Goal: Information Seeking & Learning: Find specific fact

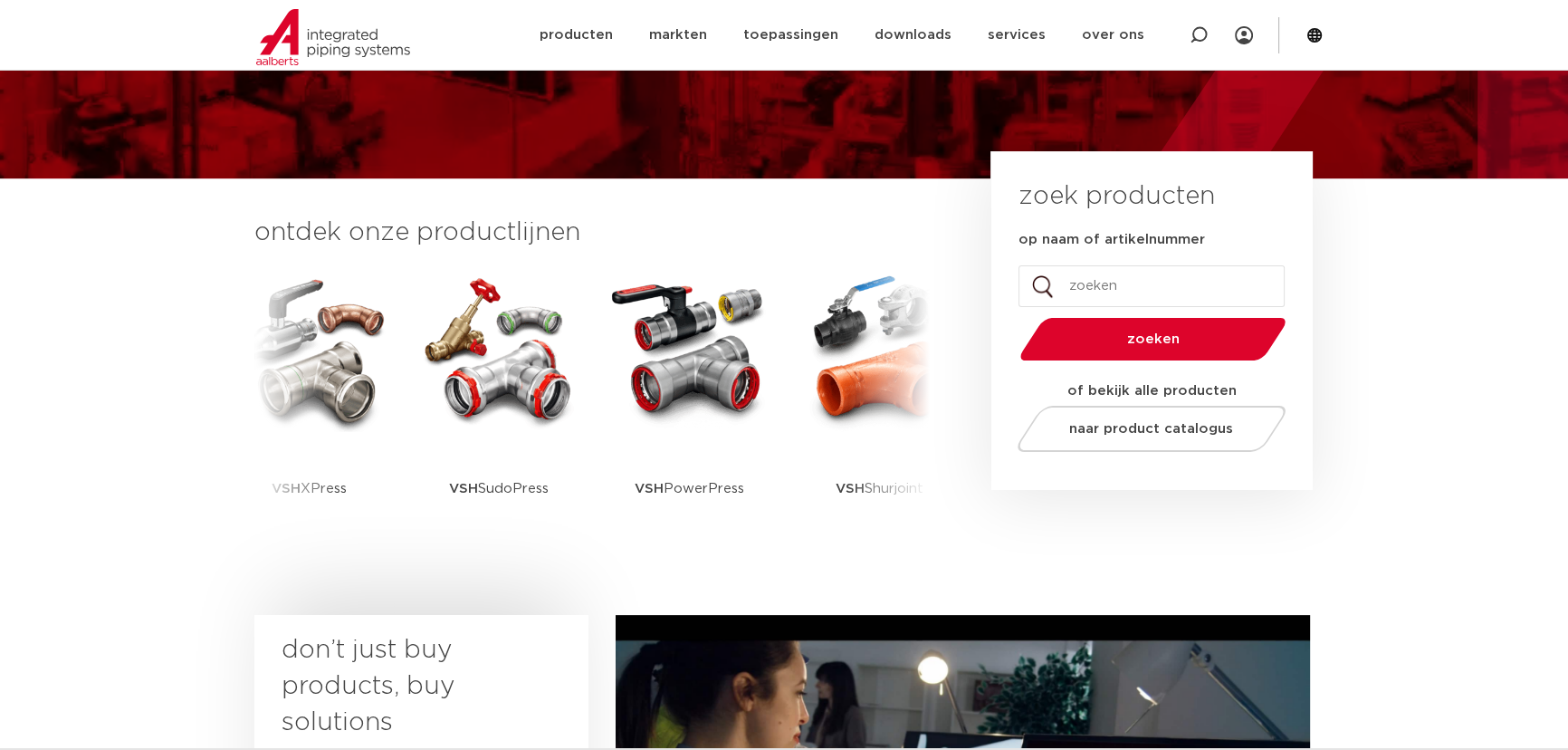
click at [1071, 291] on input "op naam of artikelnummer" at bounding box center [1151, 286] width 266 height 41
type input "S1200"
click at [1013, 316] on button "zoeken" at bounding box center [1153, 339] width 281 height 46
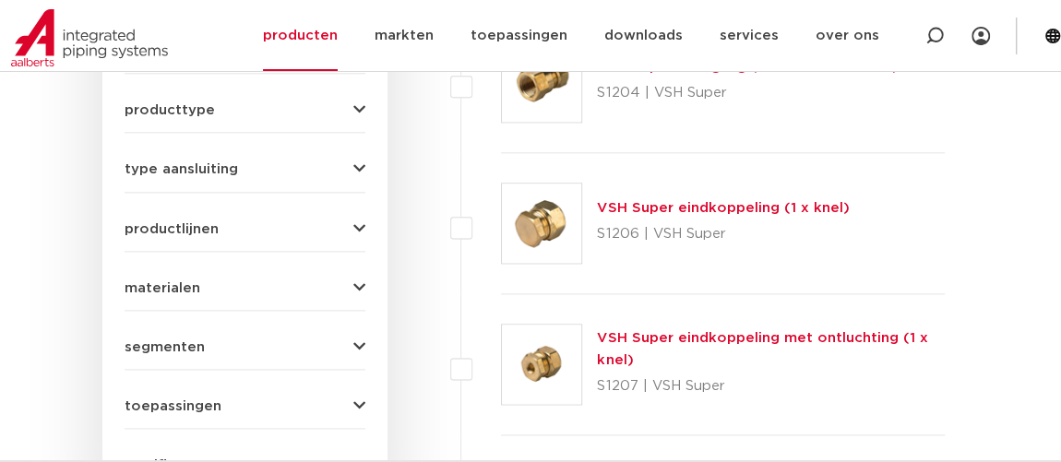
scroll to position [838, 0]
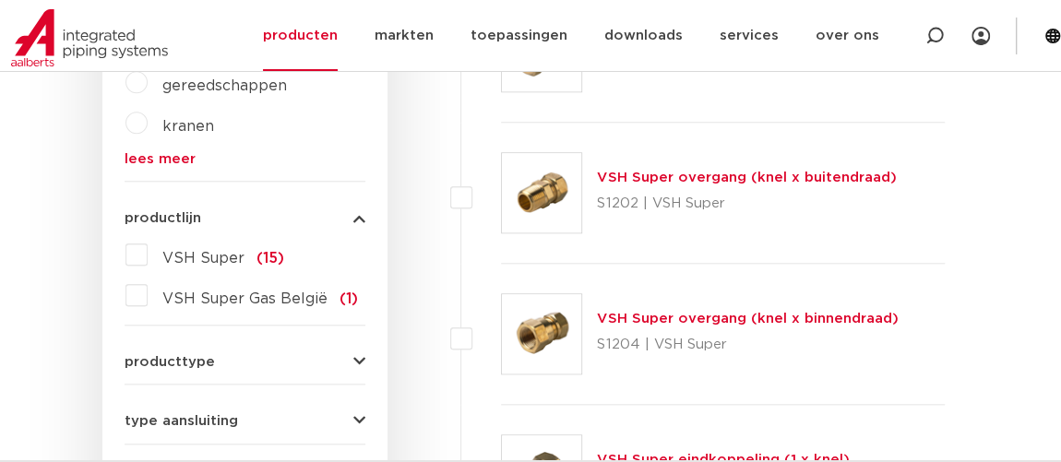
click at [540, 211] on img at bounding box center [541, 192] width 79 height 79
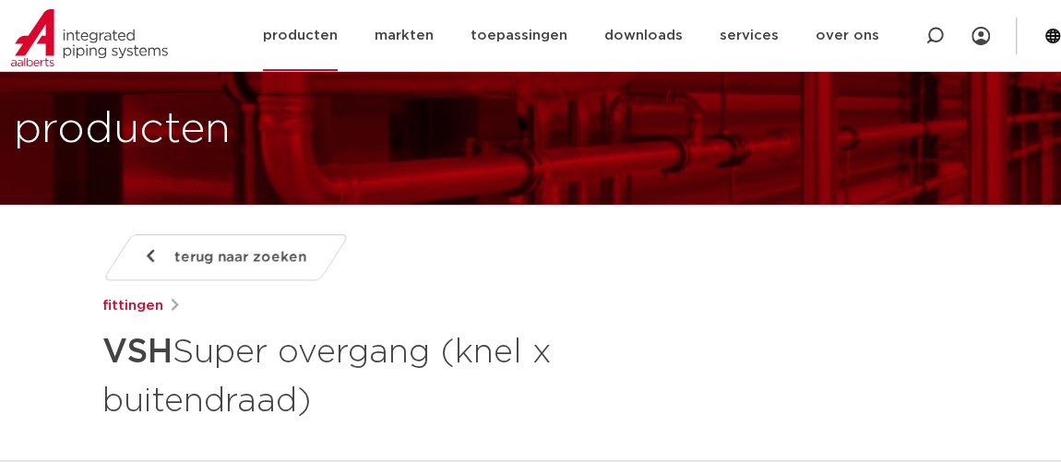
scroll to position [83, 0]
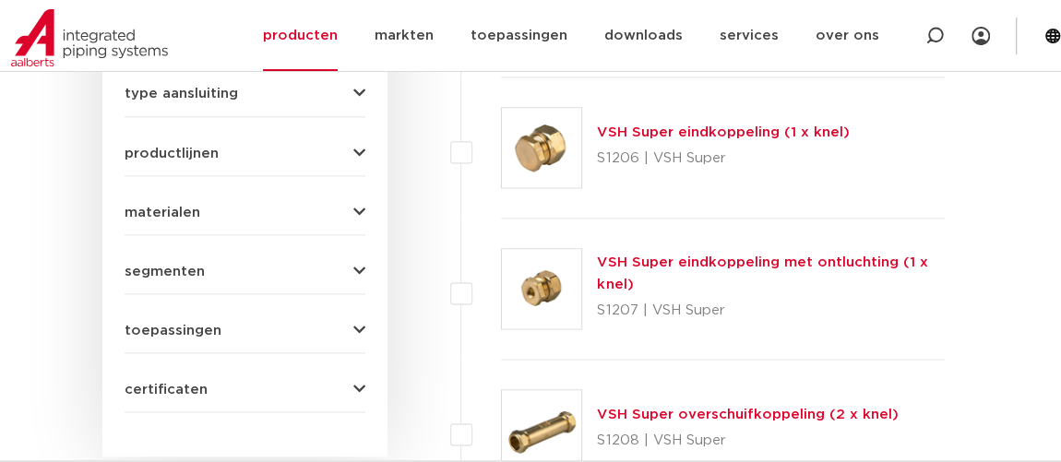
scroll to position [1172, 0]
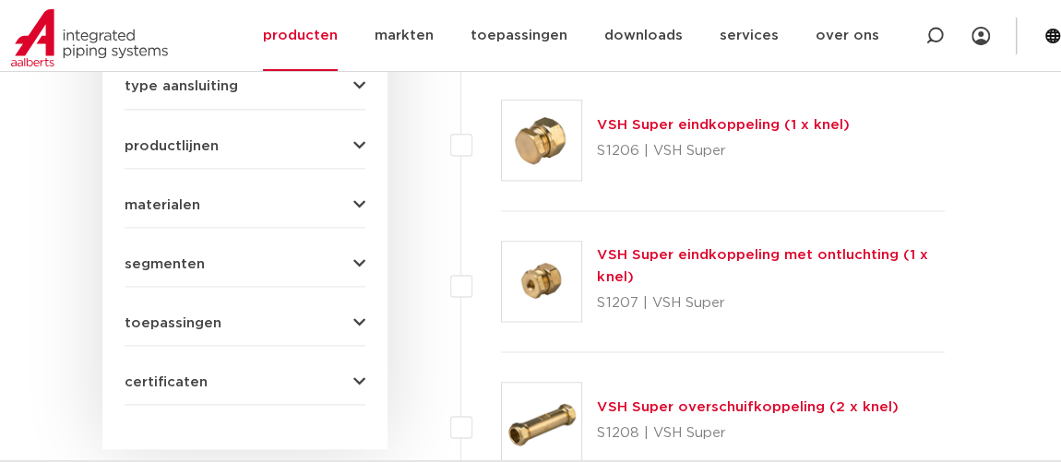
drag, startPoint x: 567, startPoint y: 125, endPoint x: 530, endPoint y: 152, distance: 45.6
drag, startPoint x: 530, startPoint y: 152, endPoint x: 476, endPoint y: 176, distance: 59.5
click at [476, 176] on li "VSH Super eindkoppeling (1 x knel) S1206 | VSH Super" at bounding box center [702, 140] width 484 height 141
click at [532, 150] on img at bounding box center [541, 140] width 79 height 79
click at [658, 123] on link "VSH Super eindkoppeling (1 x knel)" at bounding box center [723, 125] width 252 height 14
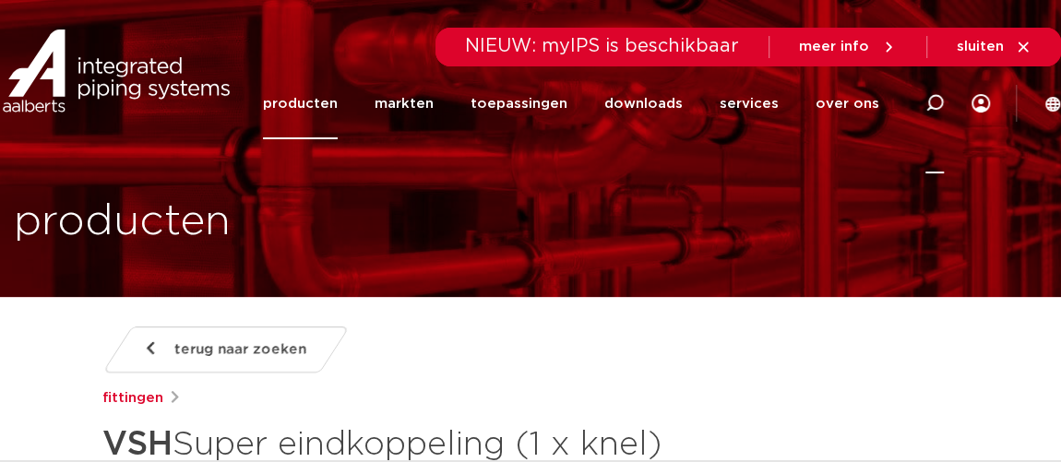
click at [935, 102] on icon at bounding box center [934, 103] width 18 height 18
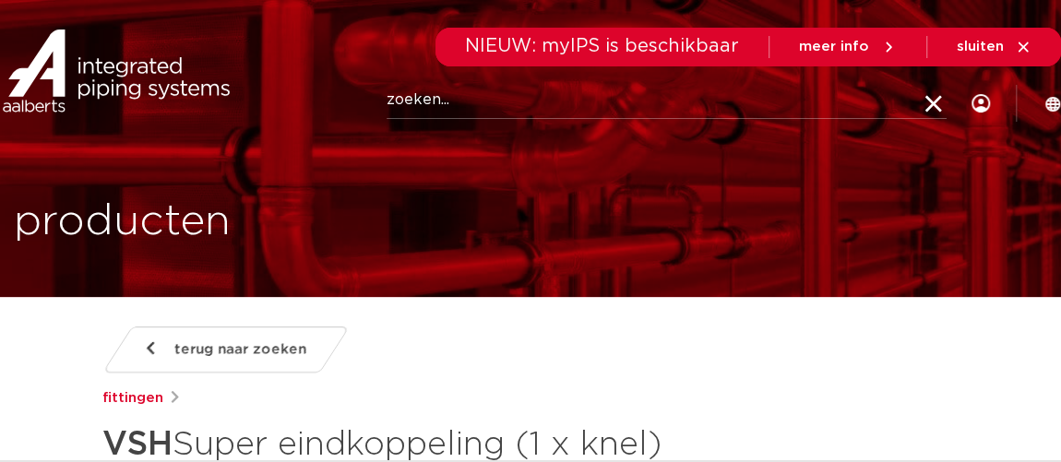
paste input ""0883234"
click button "Zoeken" at bounding box center [0, 0] width 0 height 0
click at [394, 108] on input ""0883234" at bounding box center [666, 100] width 560 height 37
type input "0883234"
click button "Zoeken" at bounding box center [0, 0] width 0 height 0
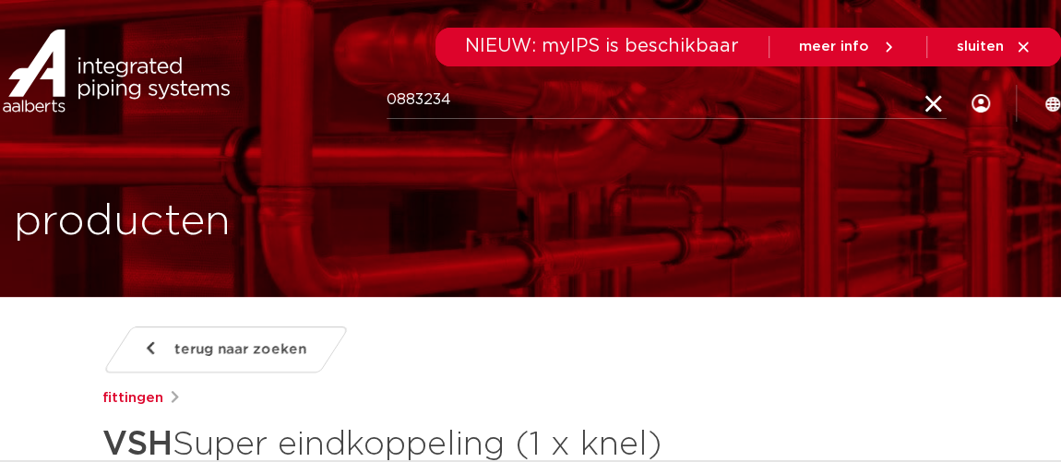
click at [475, 100] on input "0883234" at bounding box center [666, 100] width 560 height 37
click button "Zoeken" at bounding box center [0, 0] width 0 height 0
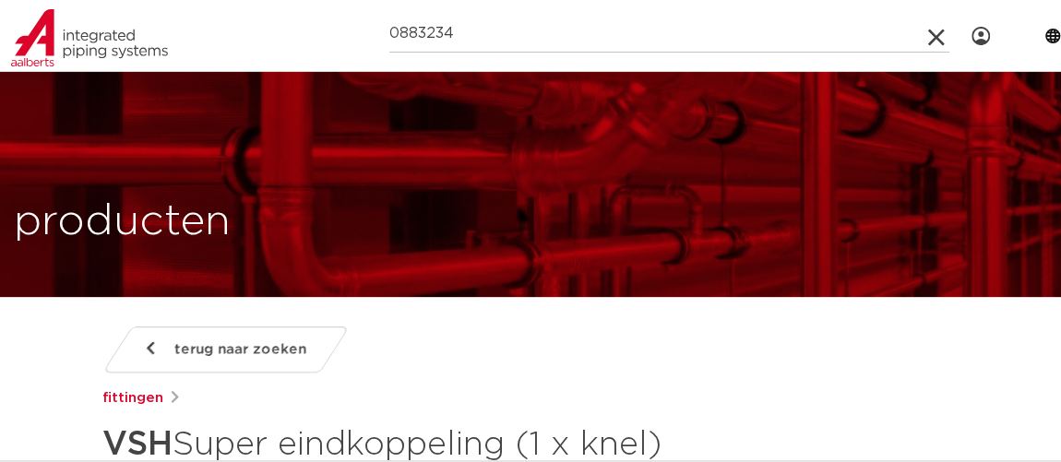
scroll to position [335, 0]
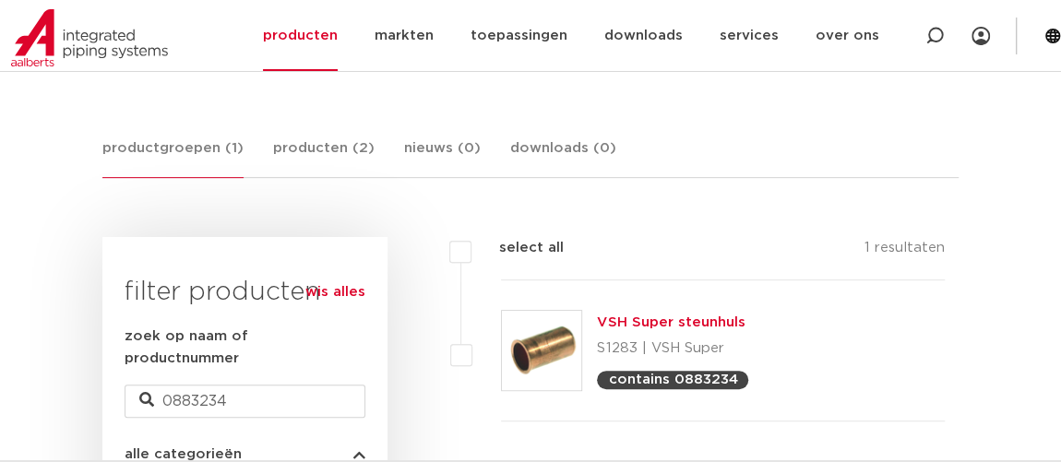
scroll to position [416, 0]
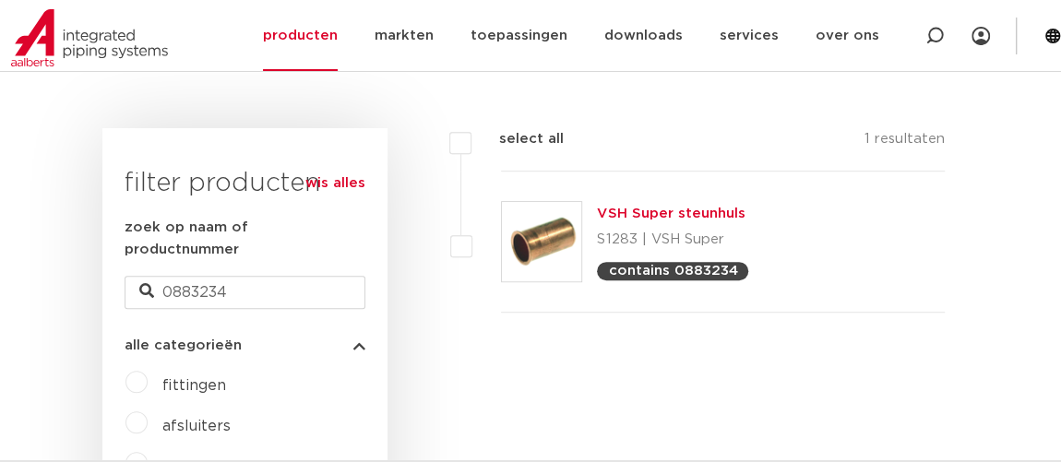
click at [678, 271] on p "contains 0883234" at bounding box center [672, 271] width 129 height 14
click at [676, 243] on p "S1283 | VSH Super" at bounding box center [672, 240] width 151 height 30
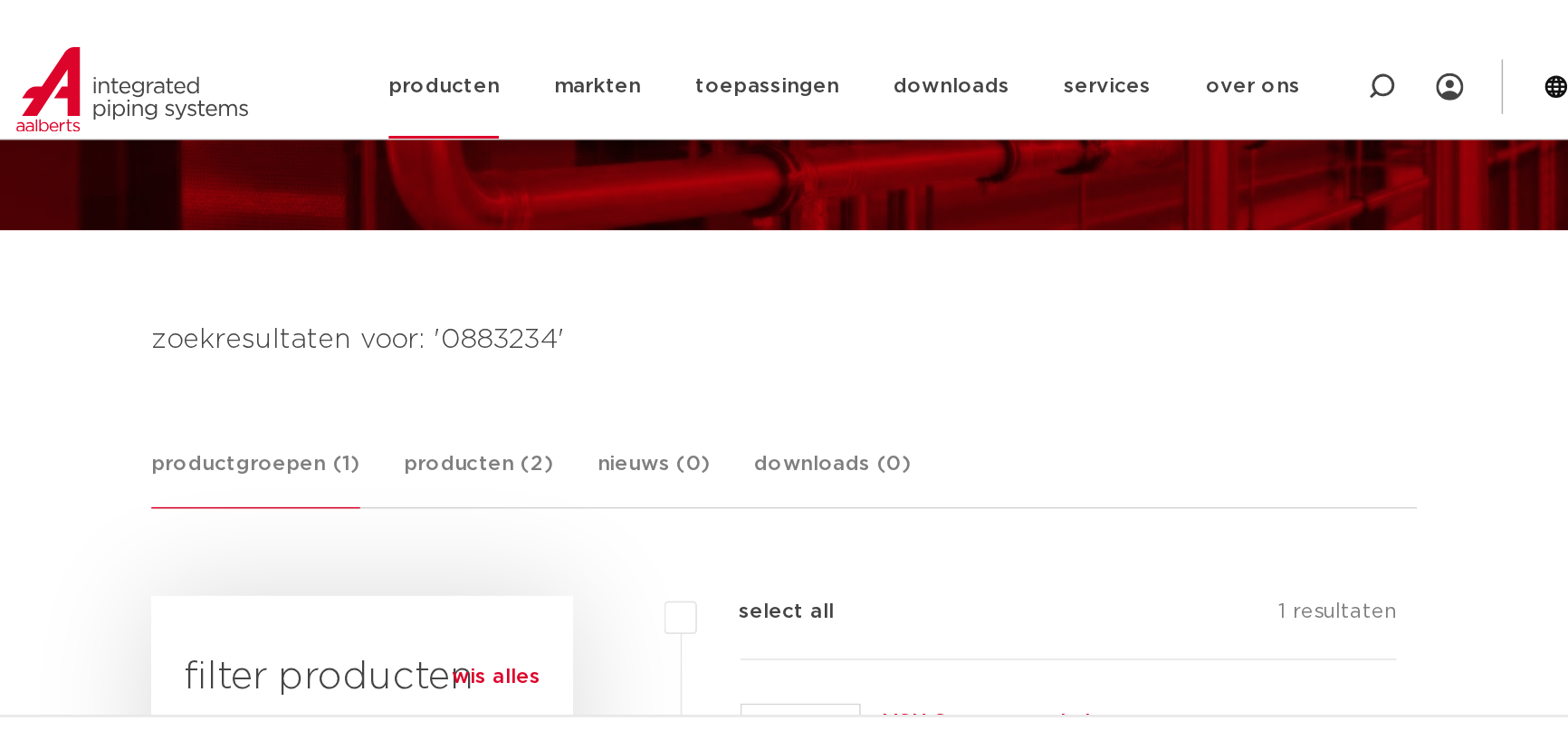
scroll to position [162, 0]
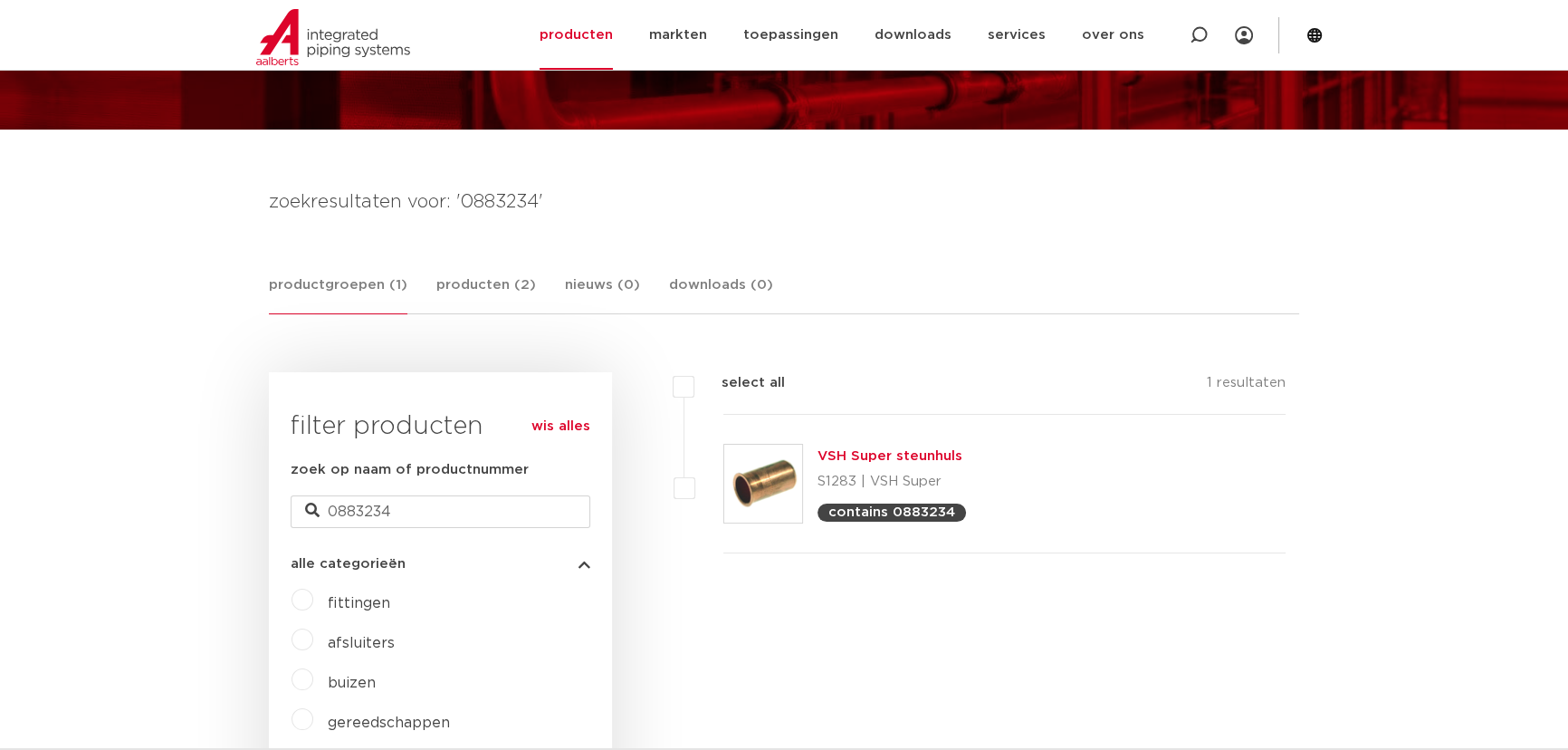
click at [878, 453] on link "VSH Super steunhuls" at bounding box center [890, 456] width 145 height 14
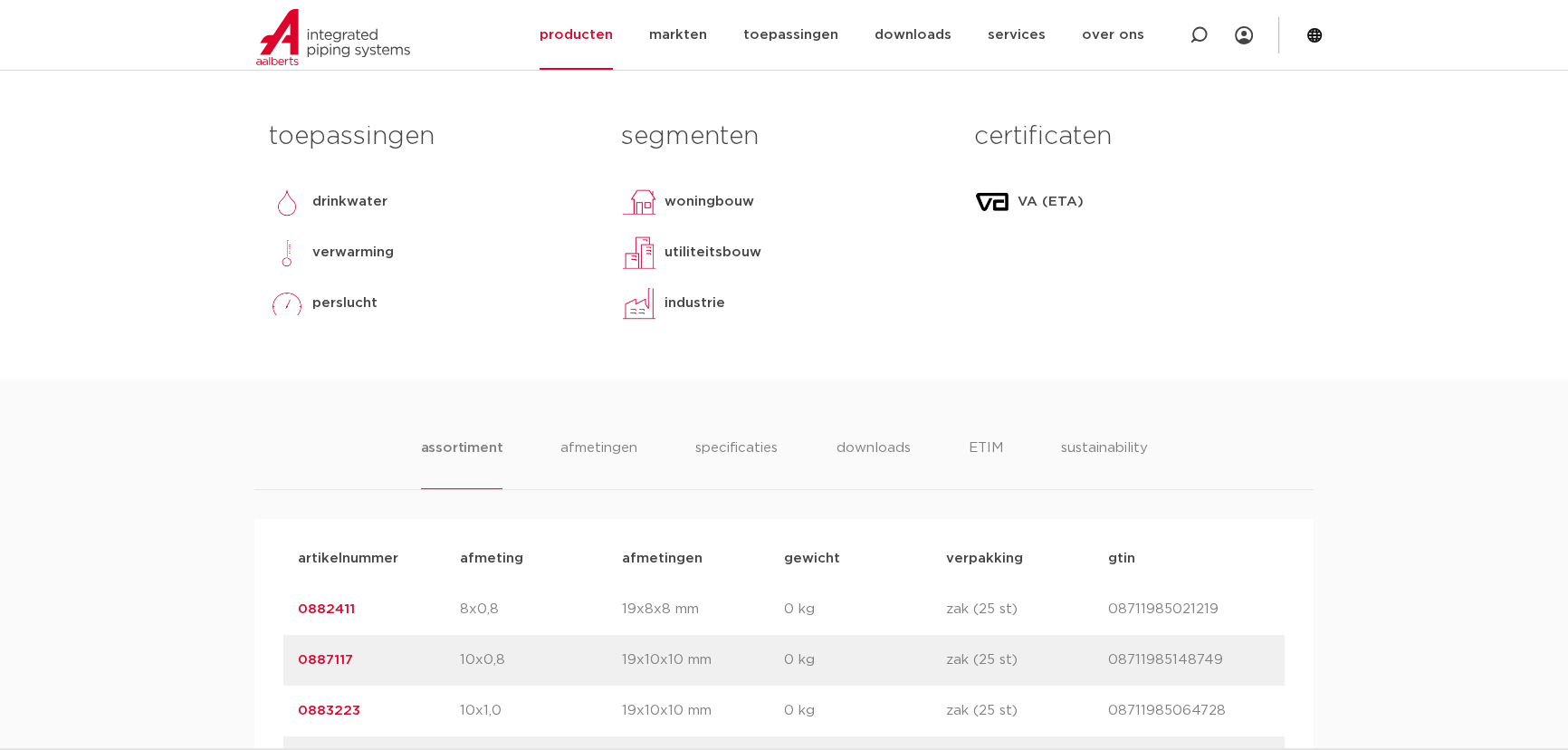
scroll to position [823, 0]
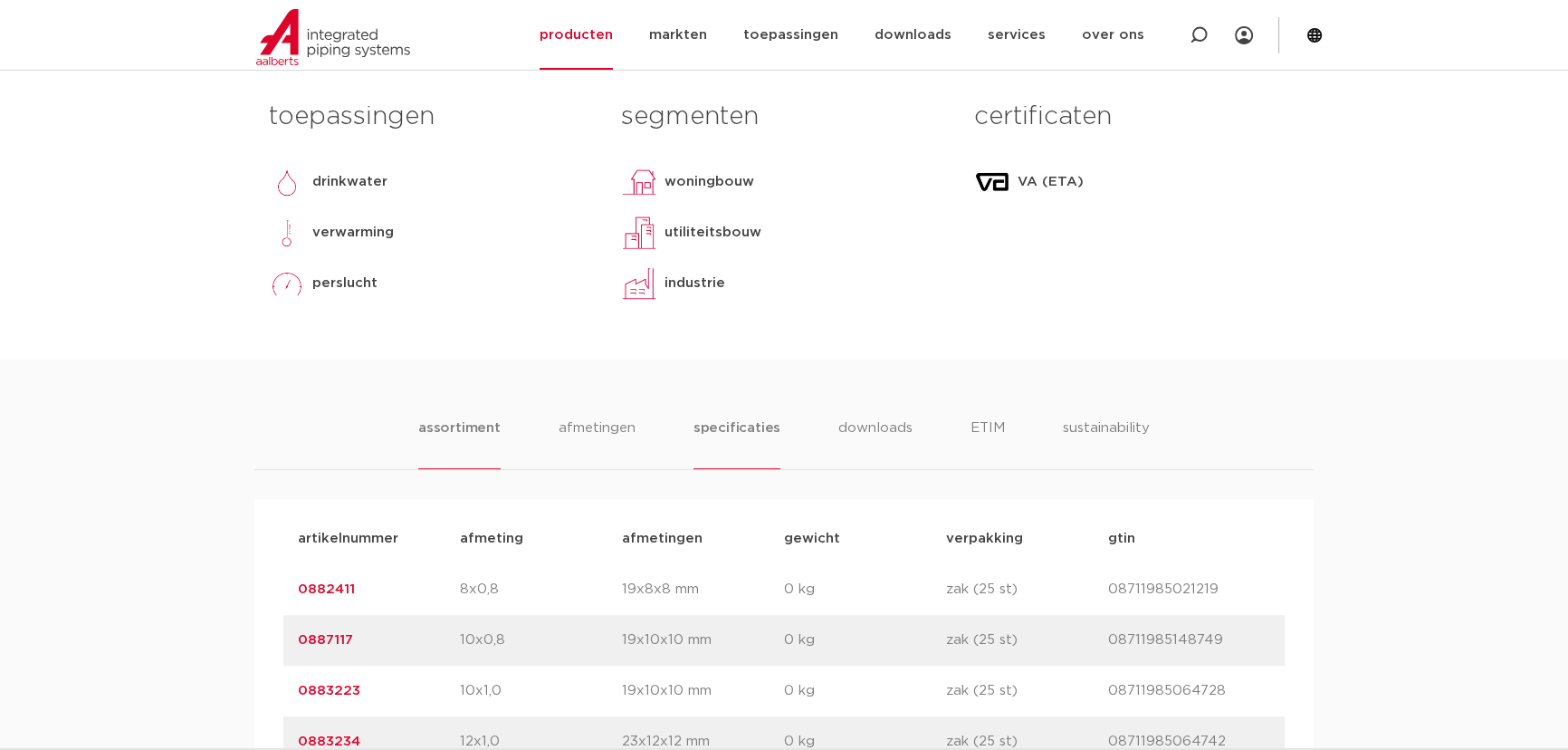
click at [770, 425] on li "specificaties" at bounding box center [737, 443] width 87 height 52
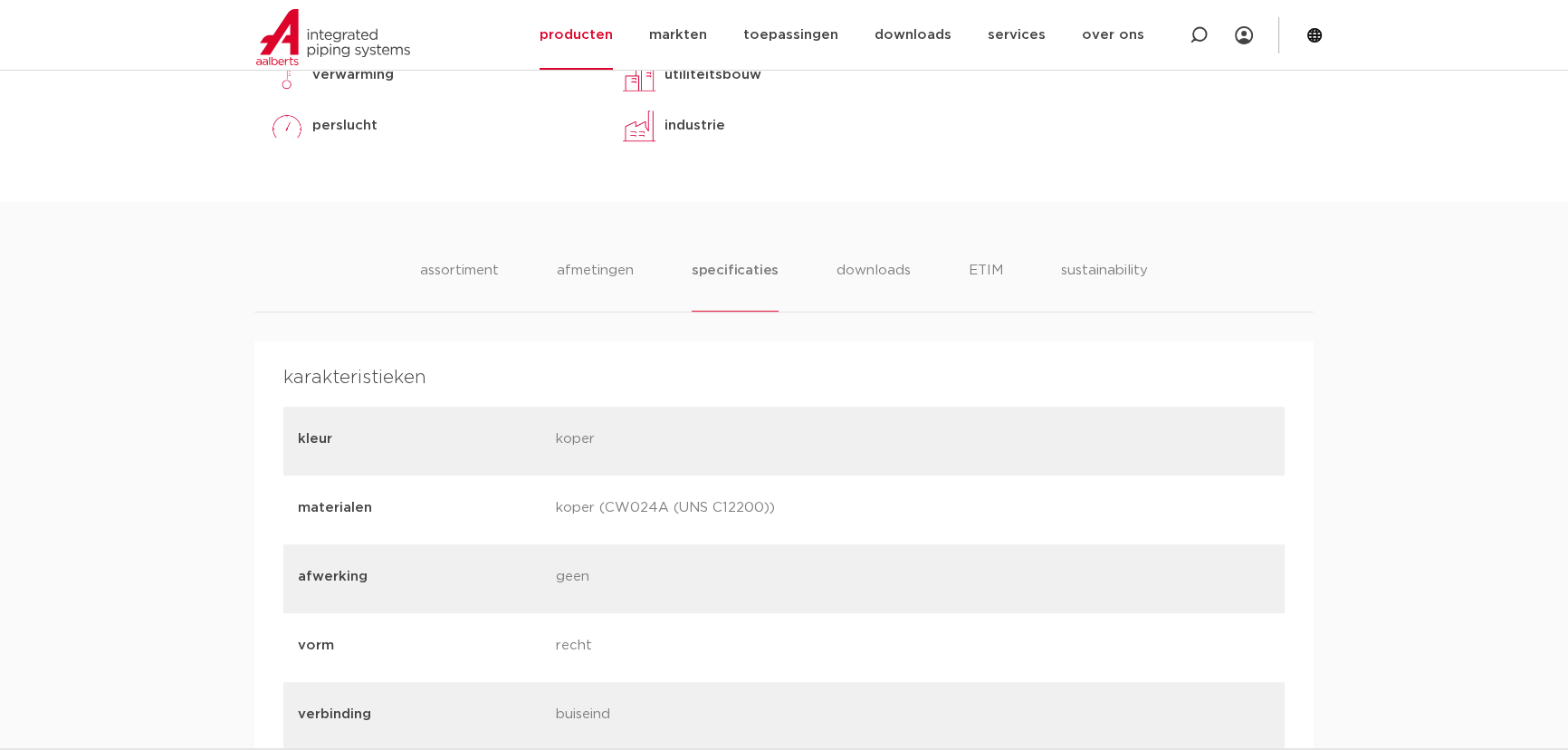
scroll to position [987, 0]
